Goal: Information Seeking & Learning: Learn about a topic

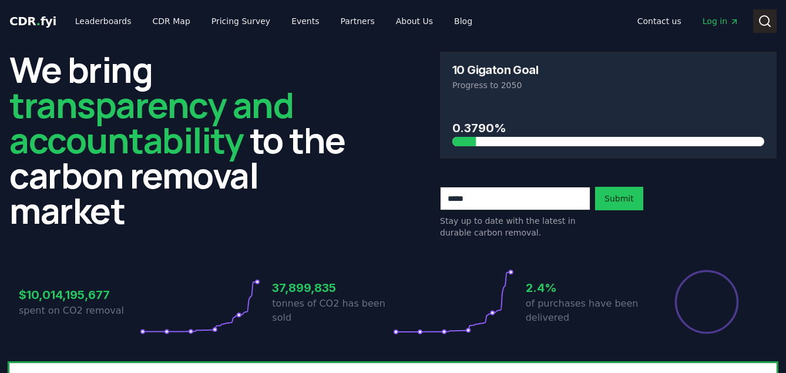
click at [765, 21] on icon at bounding box center [765, 21] width 14 height 14
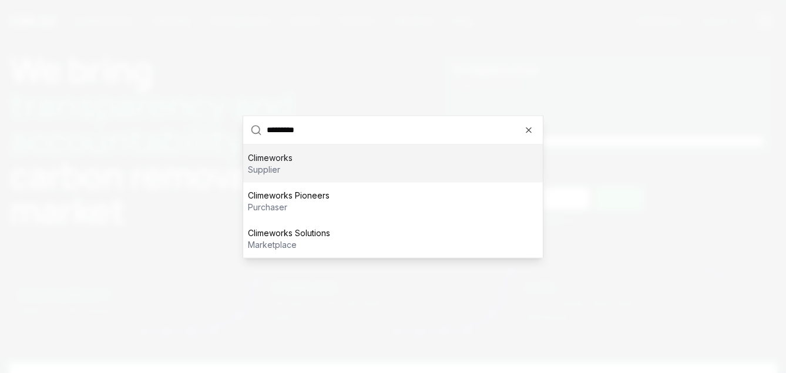
type input "**********"
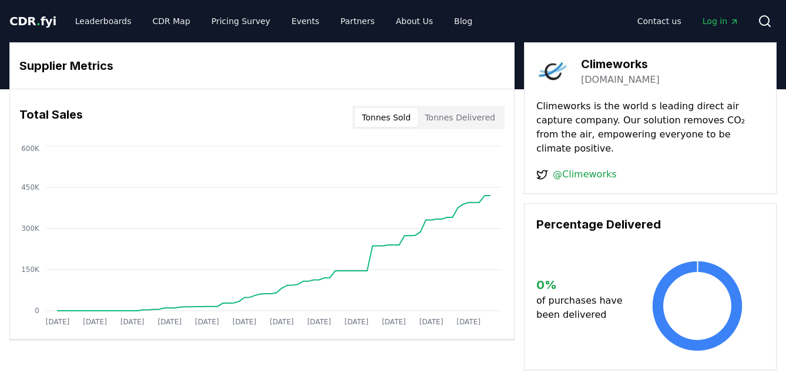
click at [451, 112] on button "Tonnes Delivered" at bounding box center [460, 117] width 85 height 19
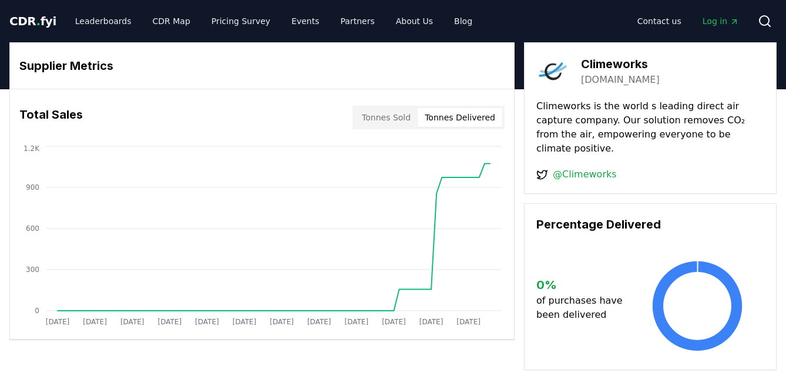
click at [36, 15] on span "." at bounding box center [38, 21] width 4 height 14
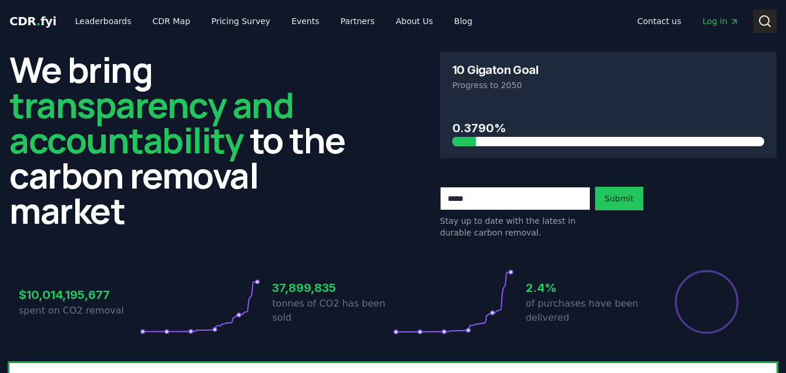
click at [765, 20] on icon at bounding box center [765, 21] width 14 height 14
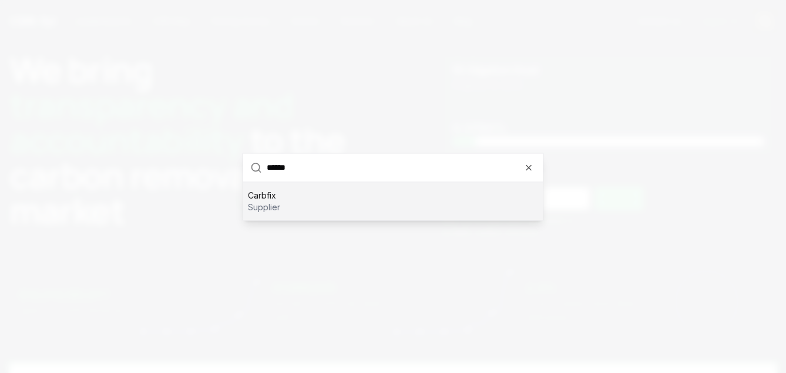
type input "*******"
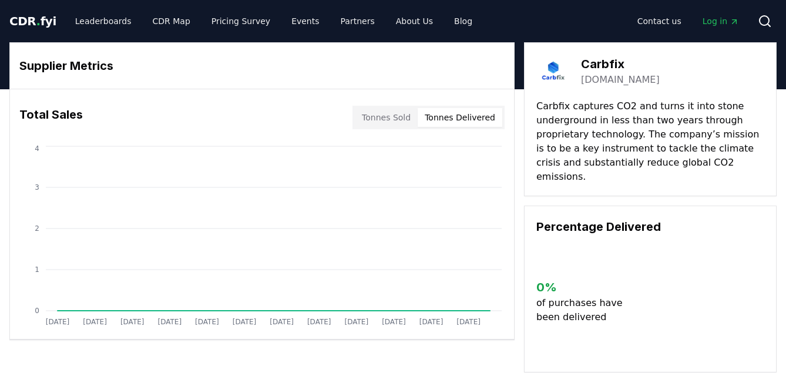
click at [440, 112] on button "Tonnes Delivered" at bounding box center [460, 117] width 85 height 19
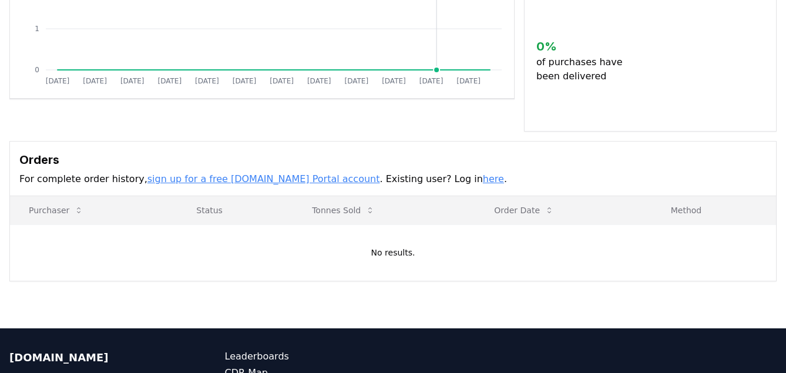
scroll to position [250, 0]
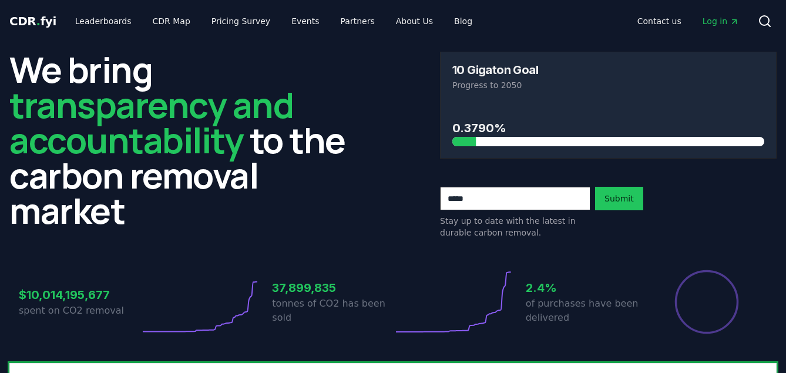
click at [46, 19] on span "CDR . fyi" at bounding box center [32, 21] width 47 height 14
click at [763, 16] on icon at bounding box center [765, 21] width 14 height 14
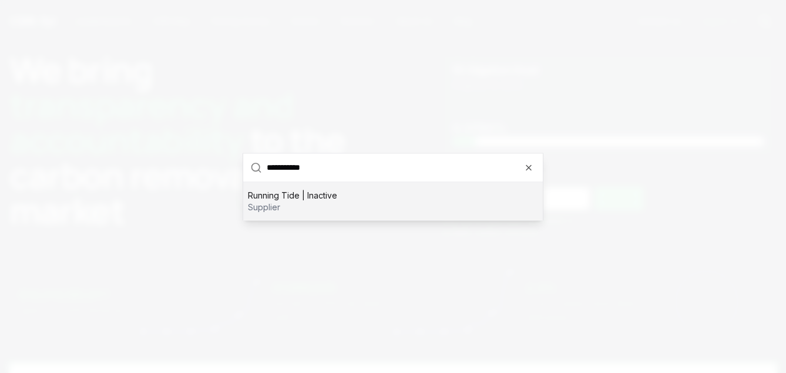
type input "**********"
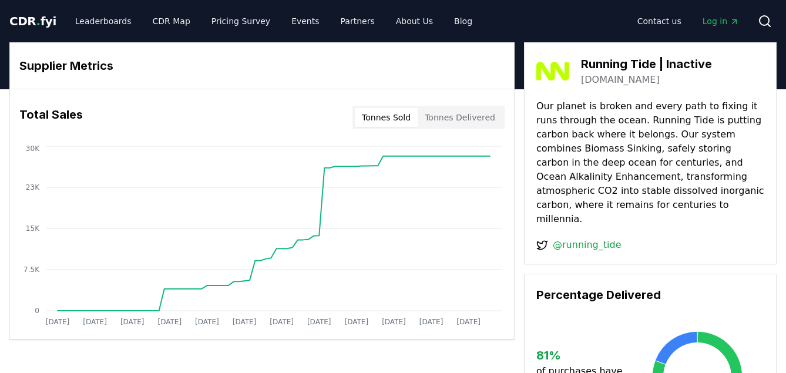
click at [469, 113] on button "Tonnes Delivered" at bounding box center [460, 117] width 85 height 19
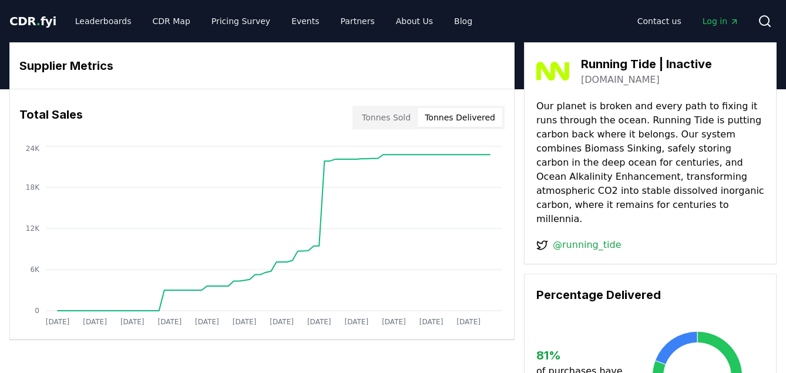
click at [469, 113] on button "Tonnes Delivered" at bounding box center [460, 117] width 85 height 19
click at [382, 119] on button "Tonnes Sold" at bounding box center [386, 117] width 63 height 19
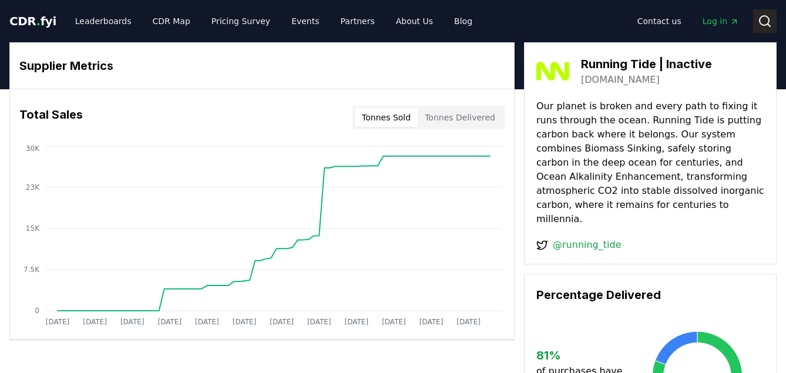
click at [763, 16] on circle at bounding box center [763, 20] width 9 height 9
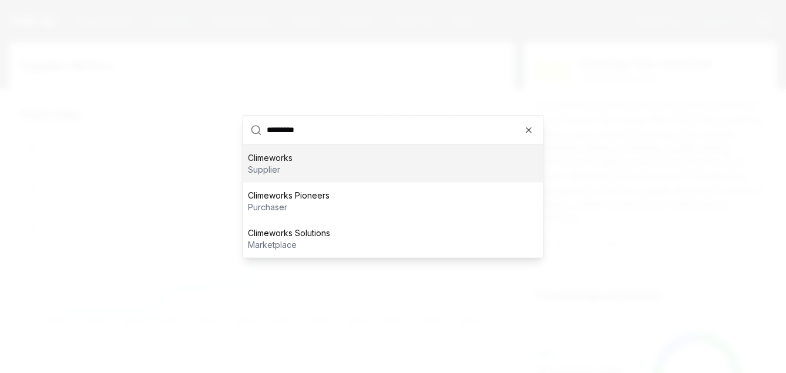
type input "**********"
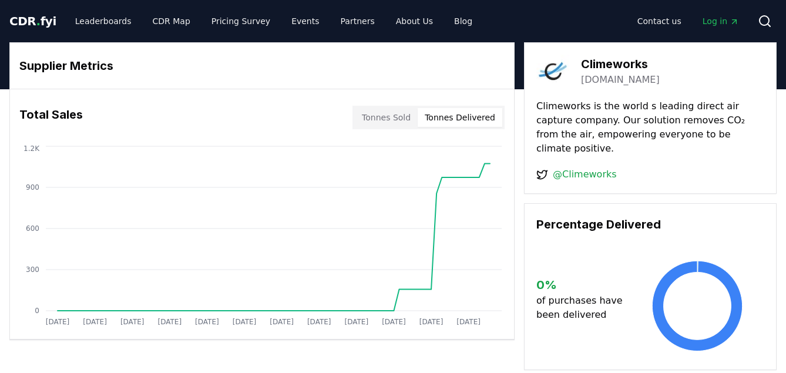
click at [461, 122] on button "Tonnes Delivered" at bounding box center [460, 117] width 85 height 19
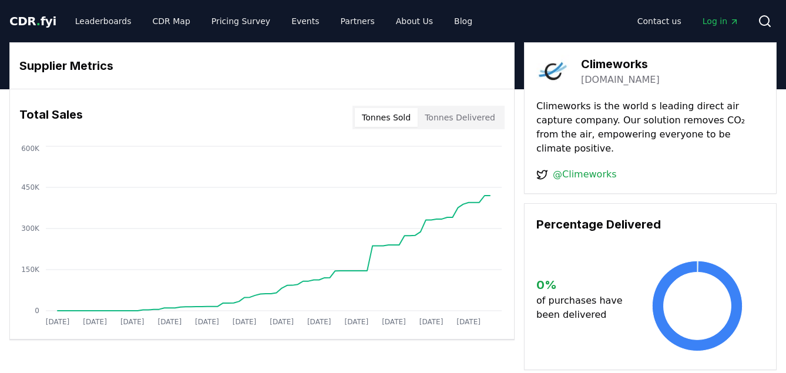
click at [383, 119] on button "Tonnes Sold" at bounding box center [386, 117] width 63 height 19
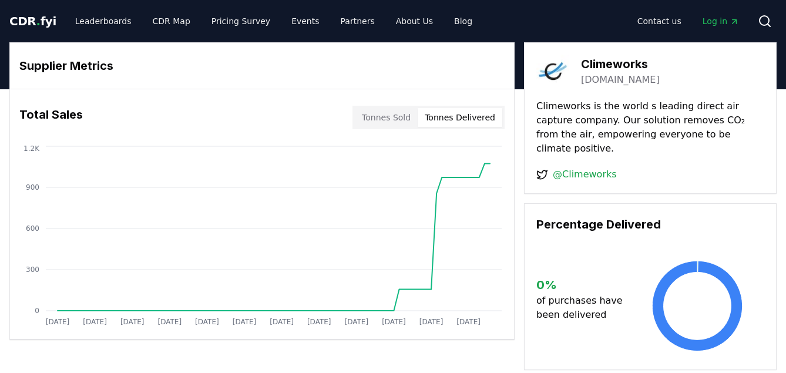
click at [460, 116] on button "Tonnes Delivered" at bounding box center [460, 117] width 85 height 19
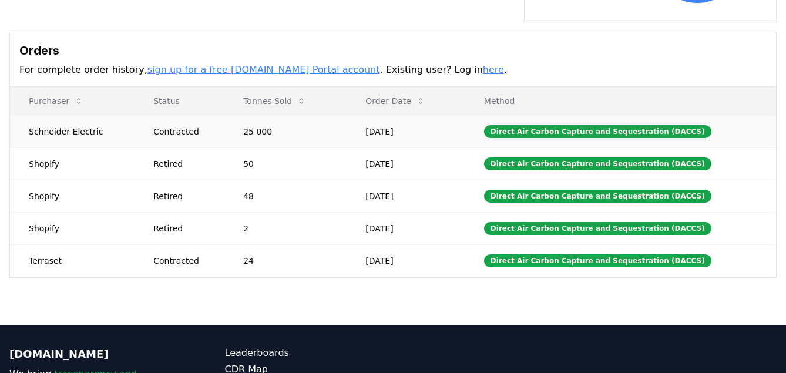
scroll to position [347, 0]
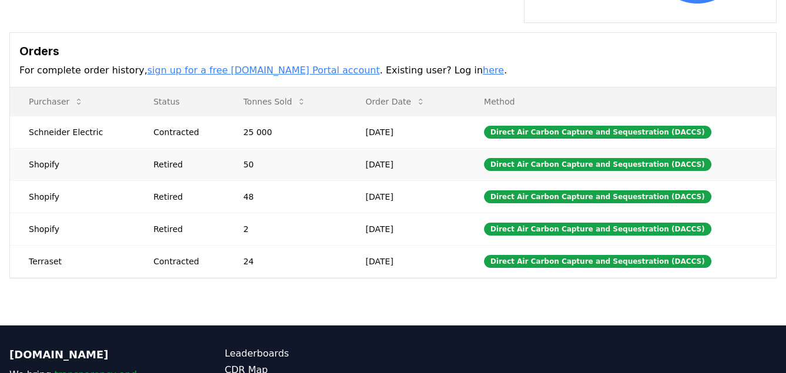
click at [170, 159] on div "Retired" at bounding box center [184, 165] width 62 height 12
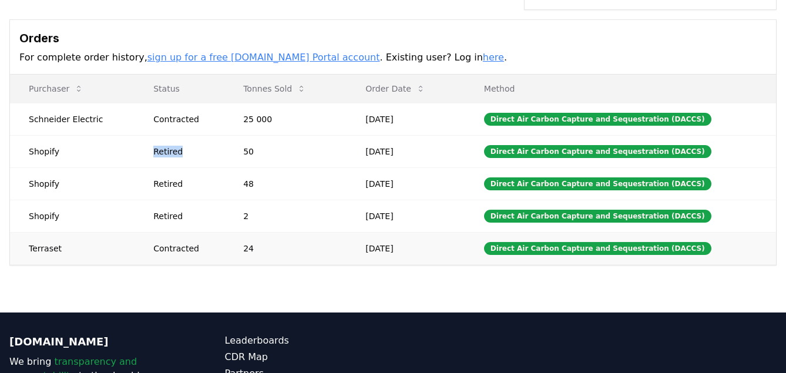
scroll to position [359, 0]
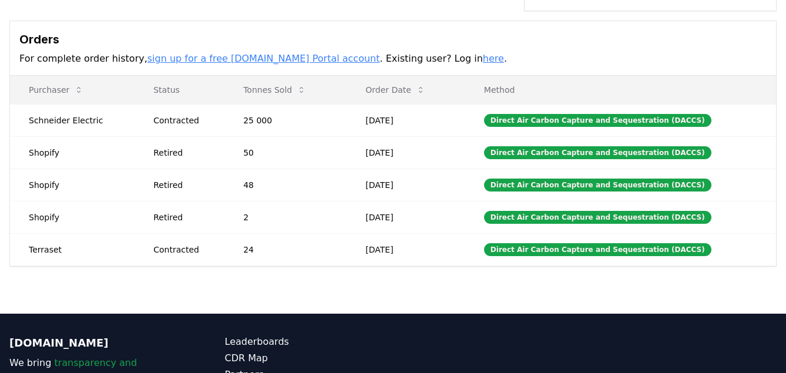
click at [161, 257] on div "Supplier Metrics Total Sales Tonnes Sold Tonnes Delivered [DATE] [DATE] [DATE] …" at bounding box center [393, 21] width 786 height 583
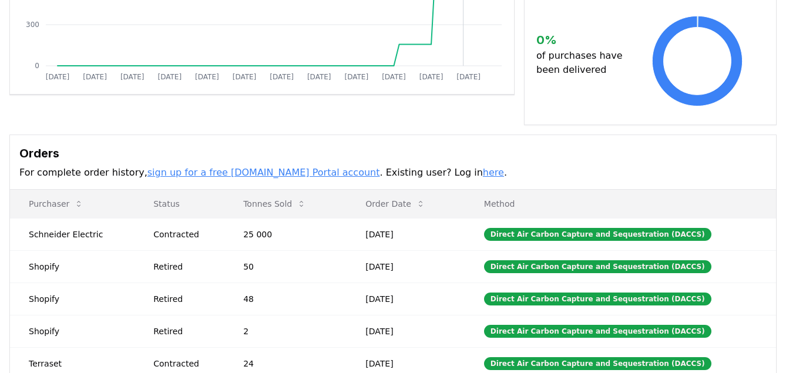
scroll to position [392, 0]
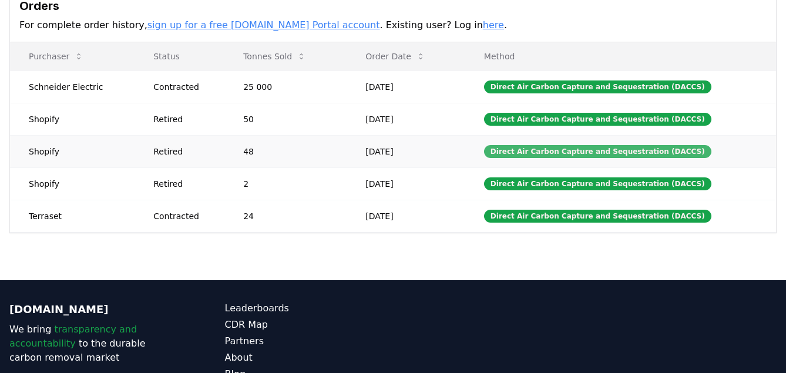
click at [517, 145] on div "Direct Air Carbon Capture and Sequestration (DACCS)" at bounding box center [597, 151] width 227 height 13
click at [183, 146] on div "Retired" at bounding box center [184, 152] width 62 height 12
click at [175, 146] on div "Retired" at bounding box center [184, 152] width 62 height 12
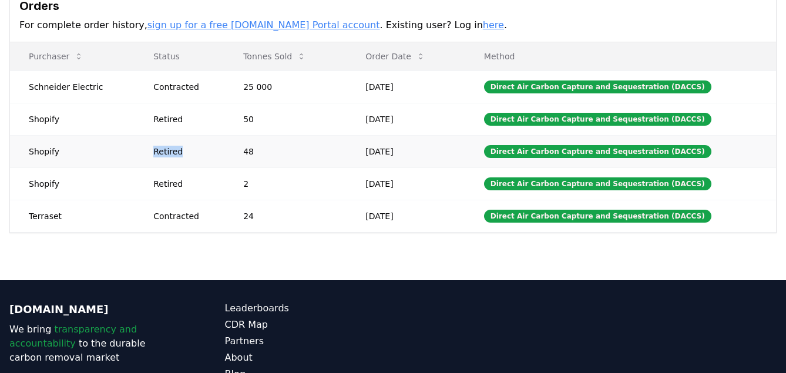
click at [175, 146] on div "Retired" at bounding box center [184, 152] width 62 height 12
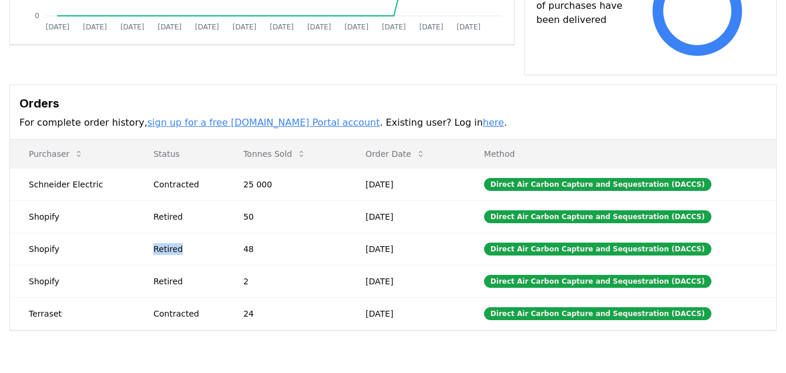
scroll to position [302, 0]
